Goal: Information Seeking & Learning: Find specific fact

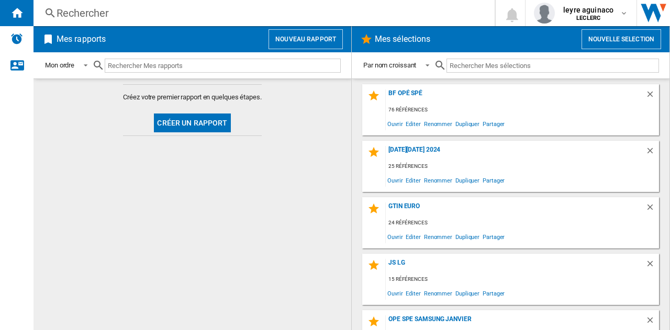
click at [292, 11] on div "Rechercher" at bounding box center [262, 13] width 411 height 15
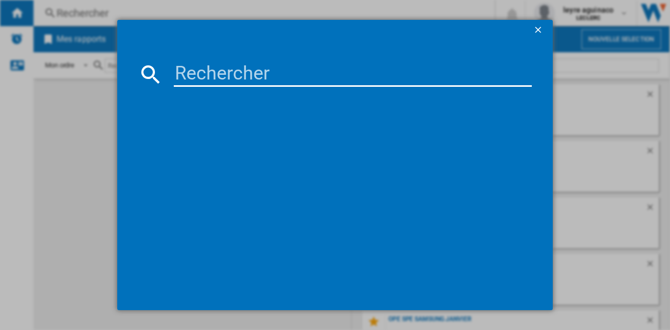
click at [277, 72] on input at bounding box center [353, 74] width 358 height 25
paste input "8718863046234"
type input "8718863046234"
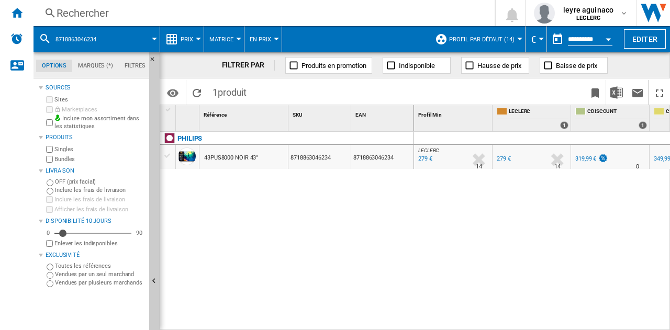
scroll to position [0, 58]
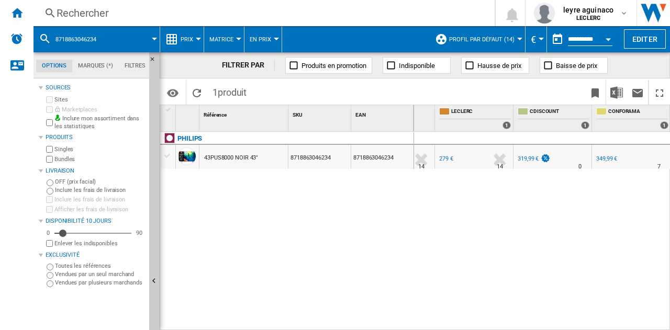
click at [608, 156] on div "349,99 €" at bounding box center [606, 158] width 21 height 7
click at [529, 159] on div "319,99 €" at bounding box center [528, 158] width 21 height 7
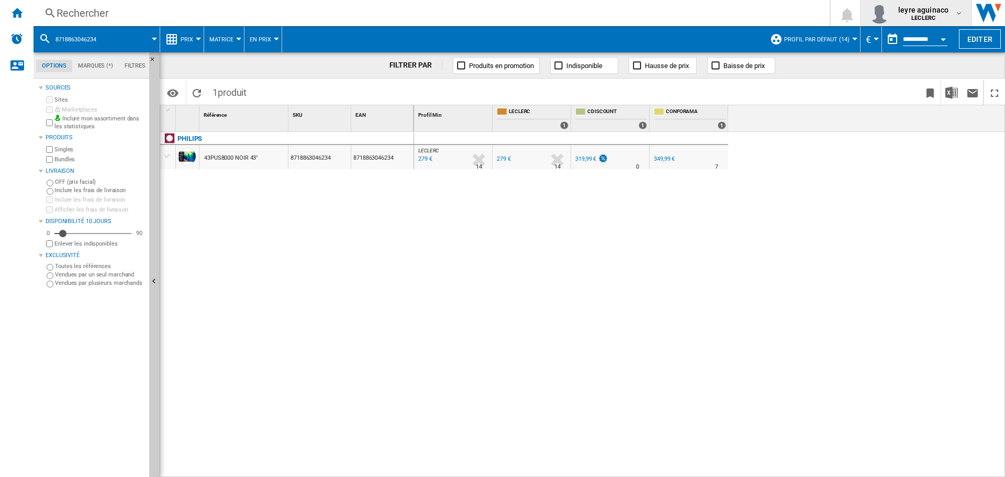
scroll to position [0, 0]
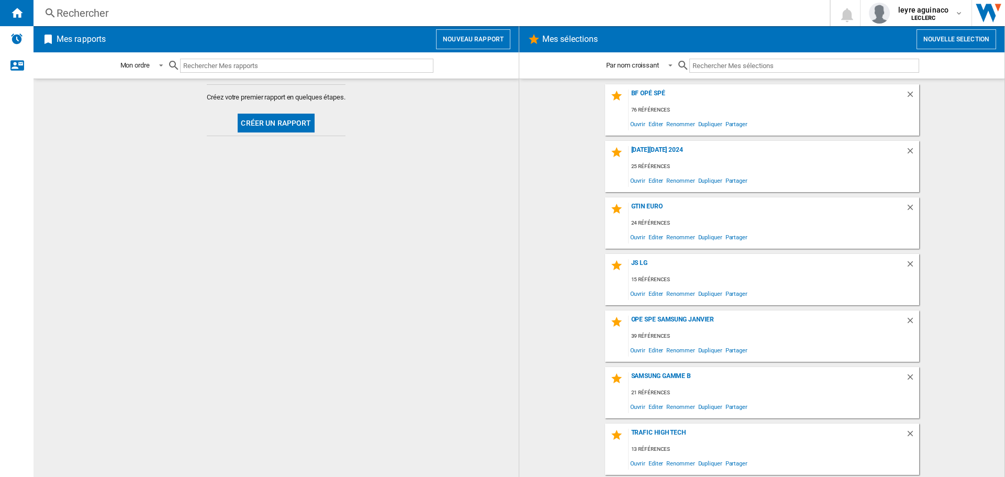
drag, startPoint x: 325, startPoint y: 24, endPoint x: 326, endPoint y: 17, distance: 6.9
click at [325, 22] on div "Rechercher Rechercher 0 leyre aguinaco LECLERC LECLERC Mes paramètres Se déconn…" at bounding box center [518, 13] width 971 height 26
click at [326, 15] on div "Rechercher" at bounding box center [430, 13] width 746 height 15
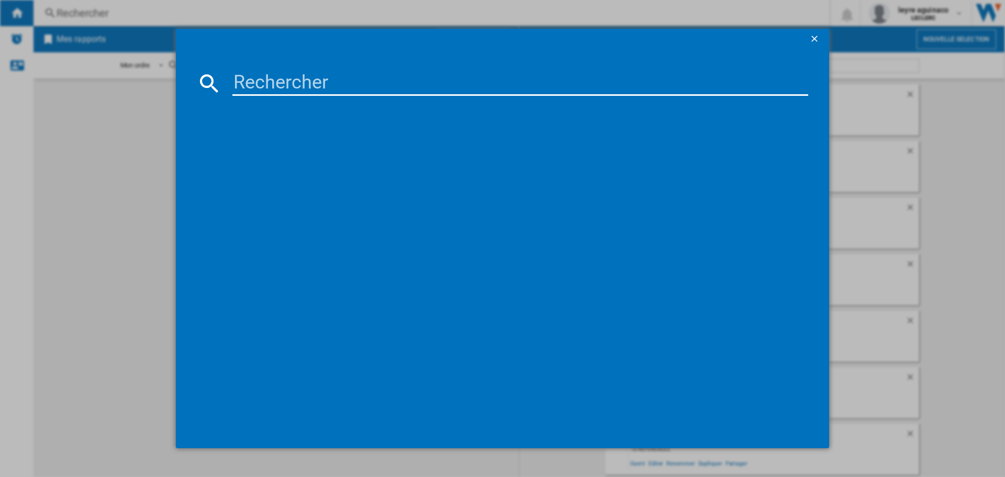
click at [331, 91] on input at bounding box center [520, 83] width 576 height 25
paste input "8806096456804"
type input "8806096456804"
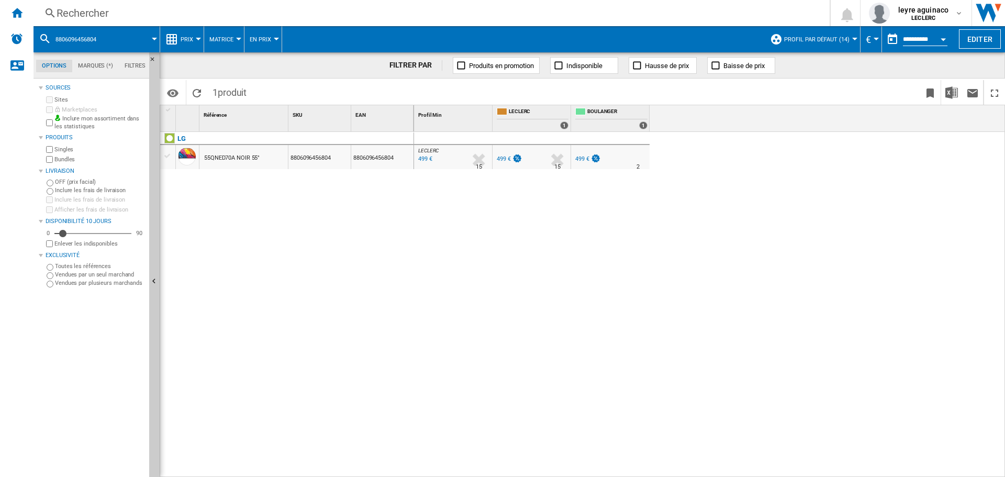
click at [585, 160] on div "499 €" at bounding box center [582, 158] width 14 height 7
